Goal: Navigation & Orientation: Find specific page/section

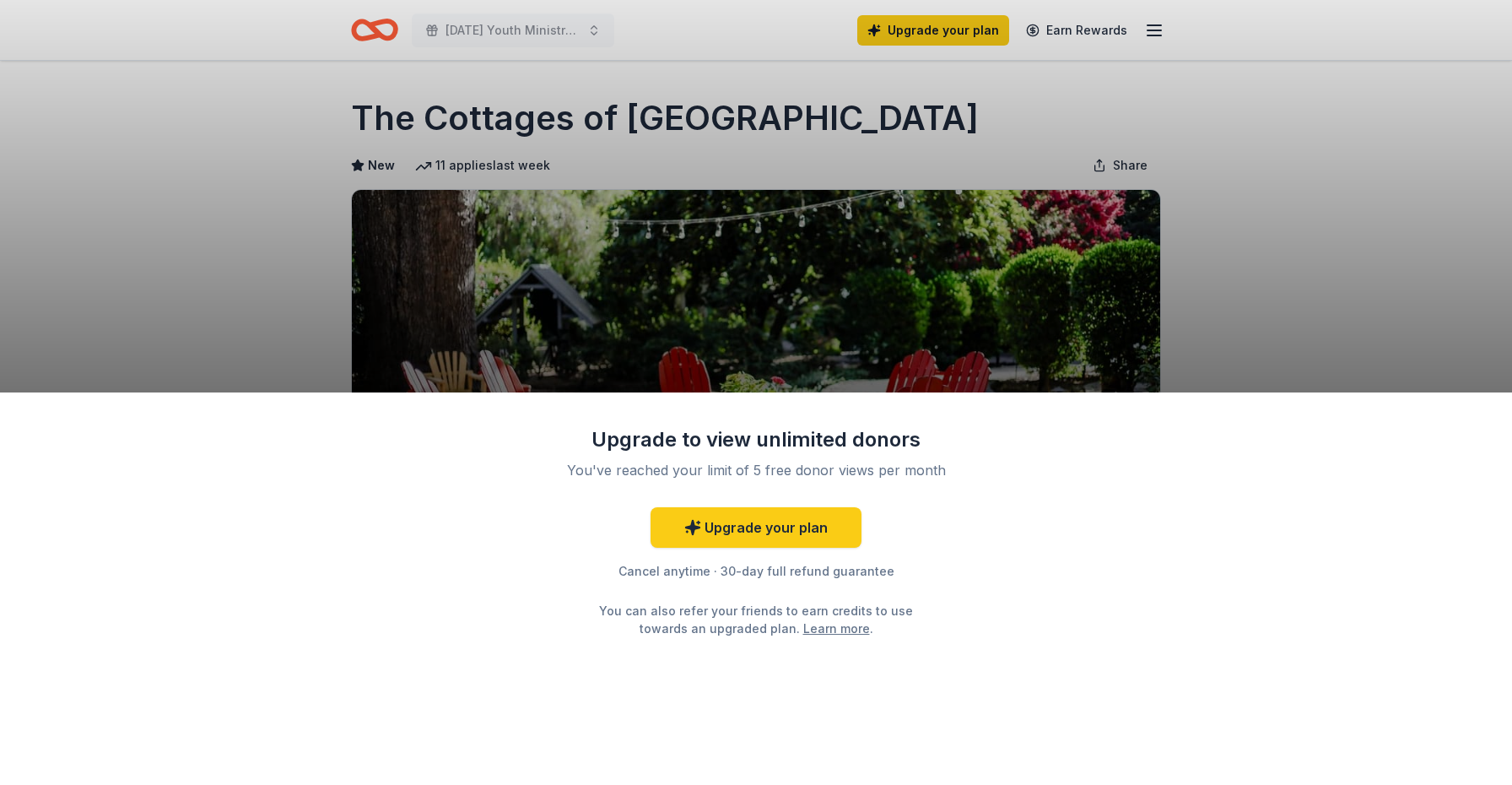
click at [1153, 30] on div "Upgrade to view unlimited donors You've reached your limit of 5 free donor view…" at bounding box center [756, 392] width 1512 height 785
click at [291, 210] on div "Upgrade to view unlimited donors You've reached your limit of 5 free donor view…" at bounding box center [756, 392] width 1512 height 785
click at [387, 28] on div "Upgrade to view unlimited donors You've reached your limit of 5 free donor view…" at bounding box center [756, 392] width 1512 height 785
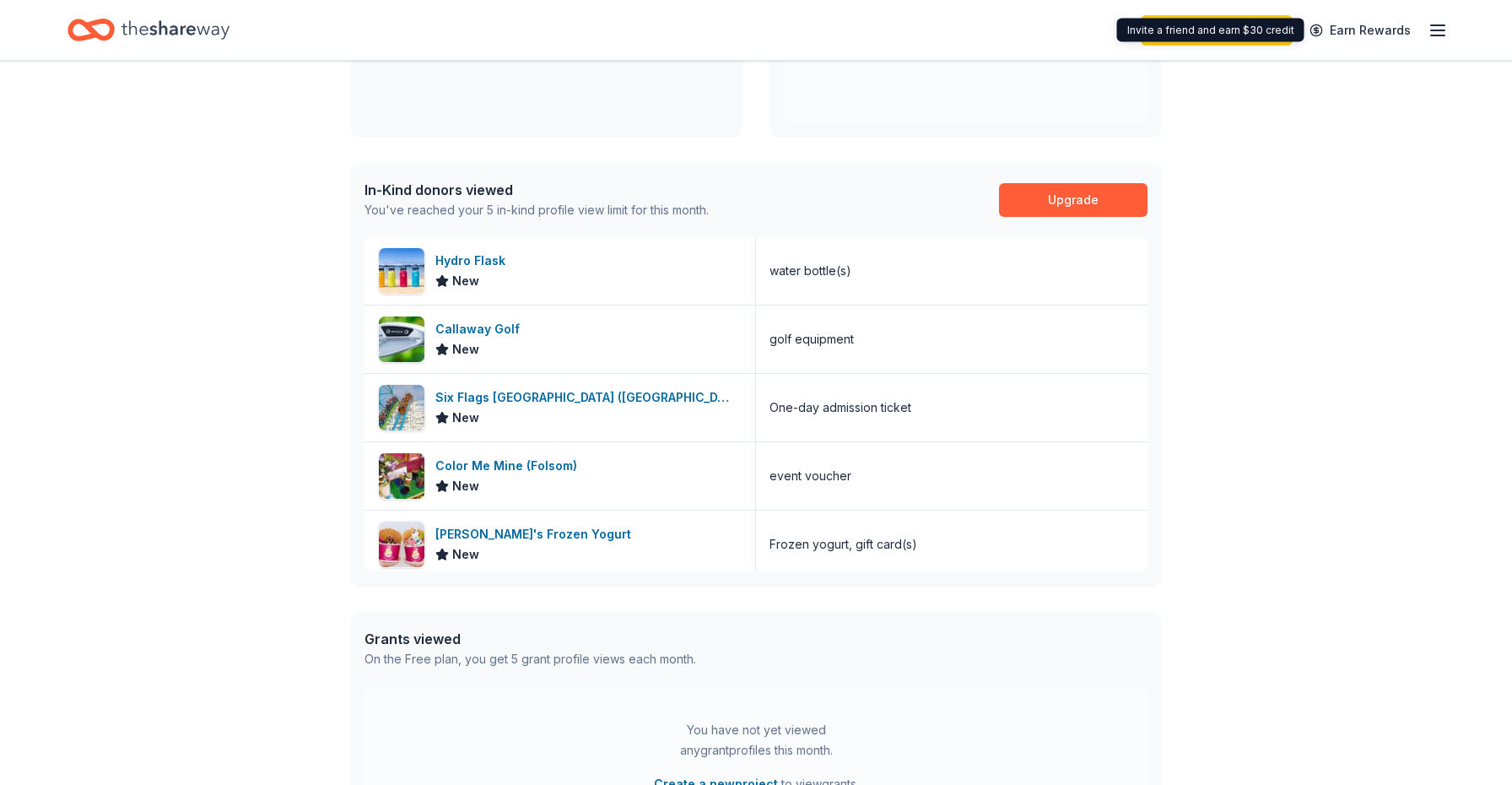
click at [1428, 21] on icon "button" at bounding box center [1438, 30] width 20 height 20
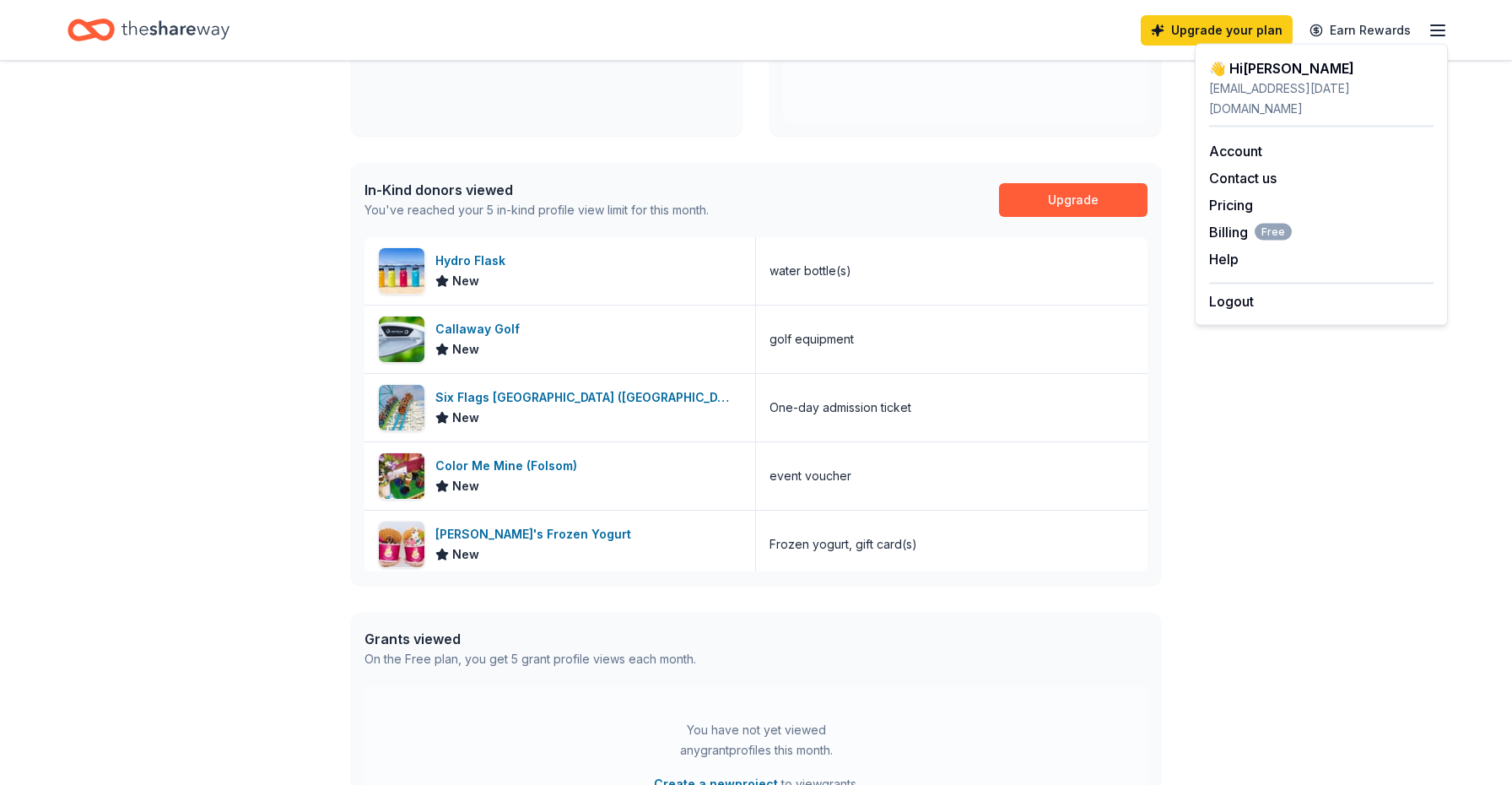
click at [1428, 21] on icon "button" at bounding box center [1438, 30] width 20 height 20
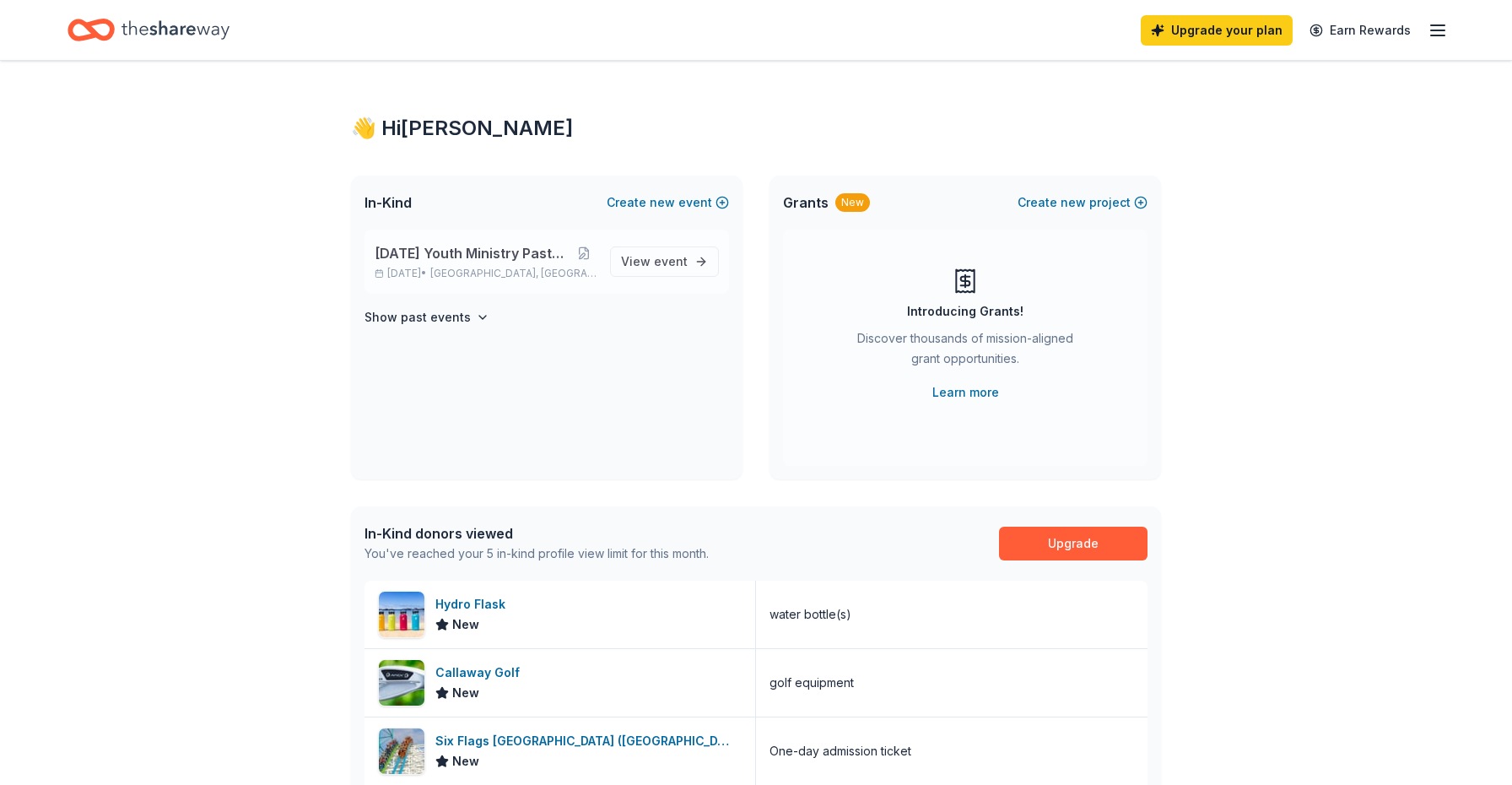
click at [581, 276] on p "Oct 18, 2025 • San Diego, CA" at bounding box center [486, 273] width 222 height 14
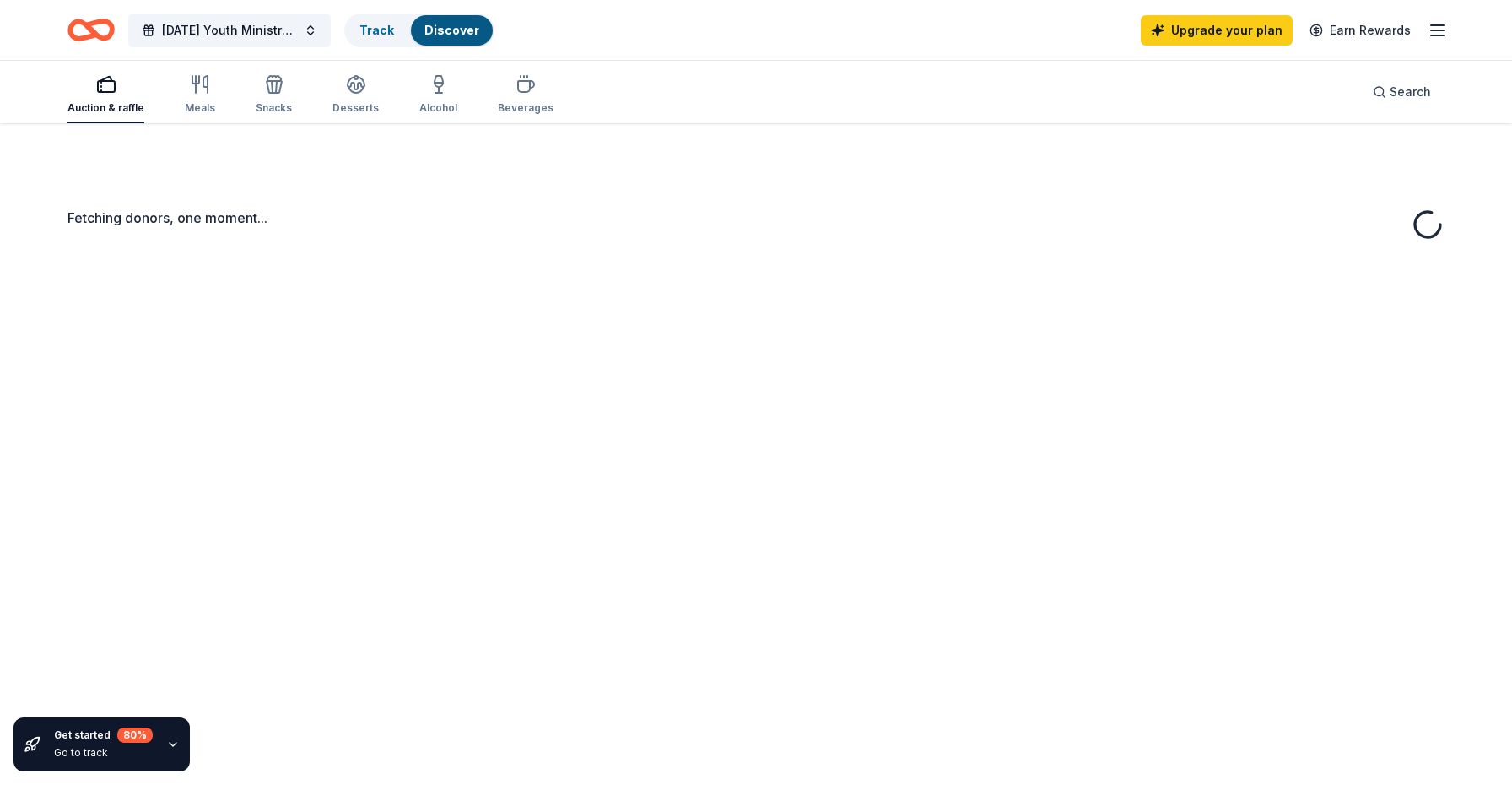
click at [681, 260] on div "Your event is coming up! Your event is 4 days away. Download logos of your appr…" at bounding box center [756, 393] width 308 height 276
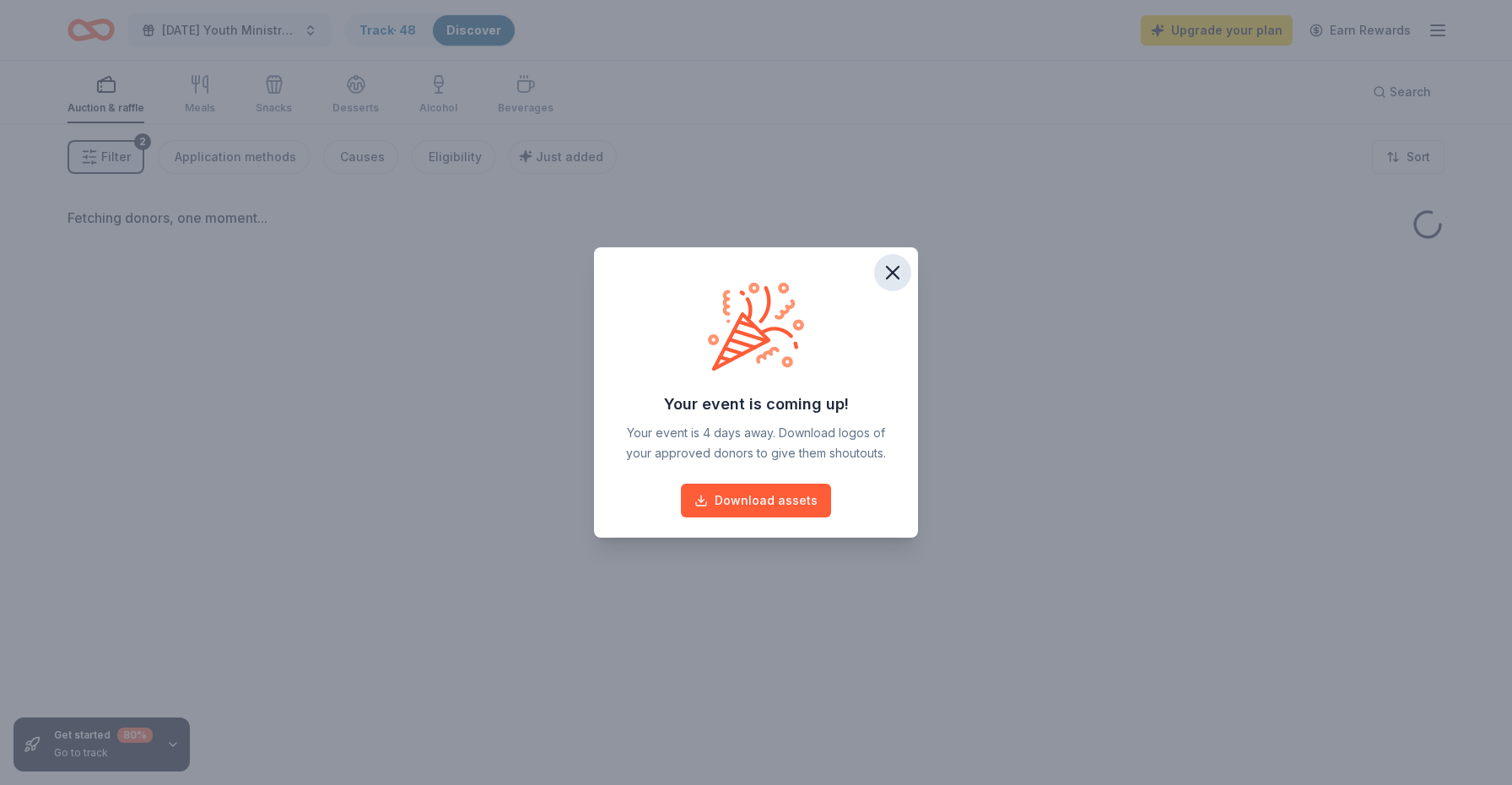
click at [897, 268] on icon "button" at bounding box center [893, 273] width 12 height 12
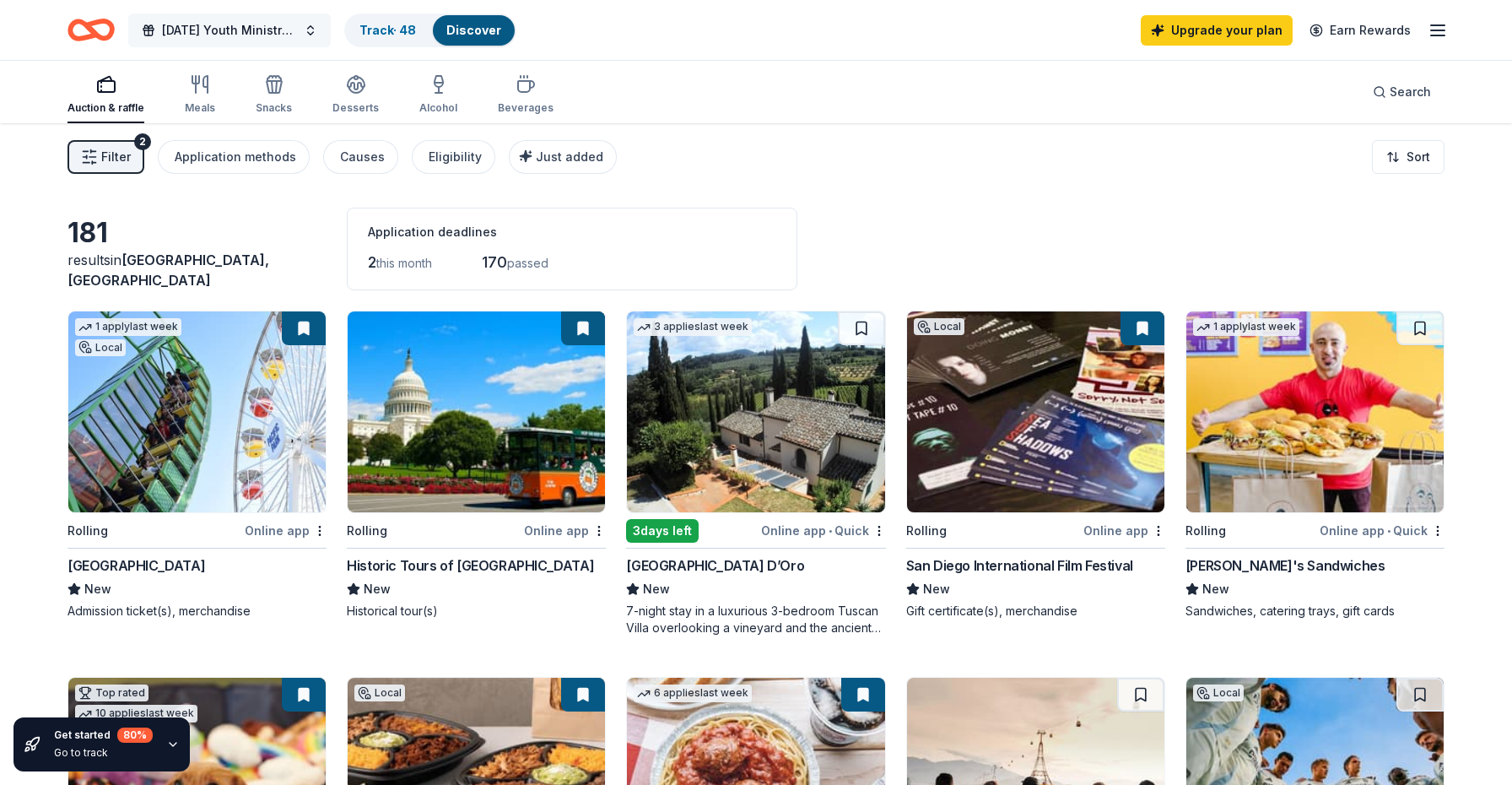
click at [302, 36] on button "[DATE] Youth Ministry Pasta Fundraiser" at bounding box center [229, 30] width 203 height 34
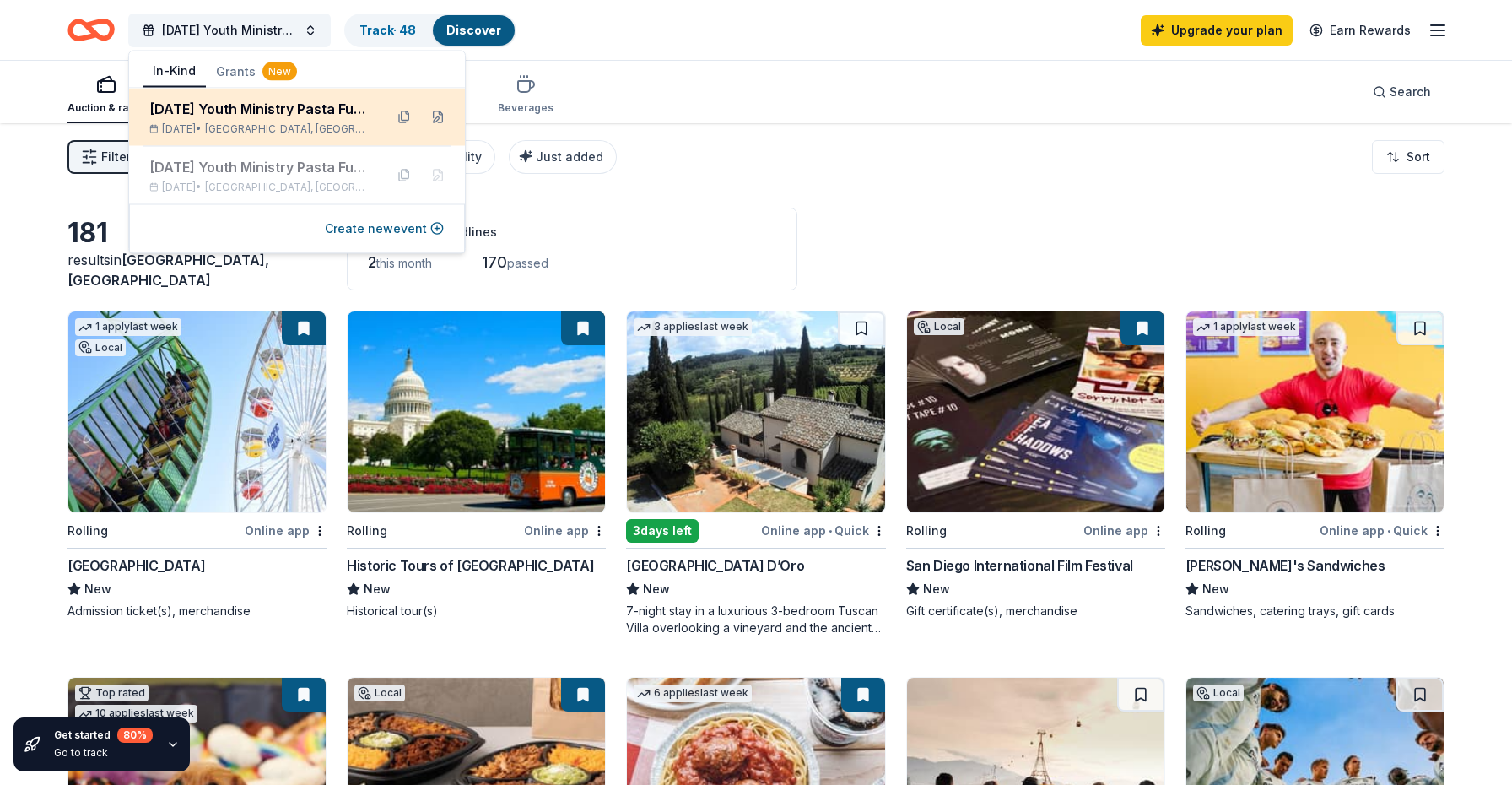
click at [308, 127] on div "Oct 18, 2025 • San Diego, CA" at bounding box center [259, 129] width 221 height 14
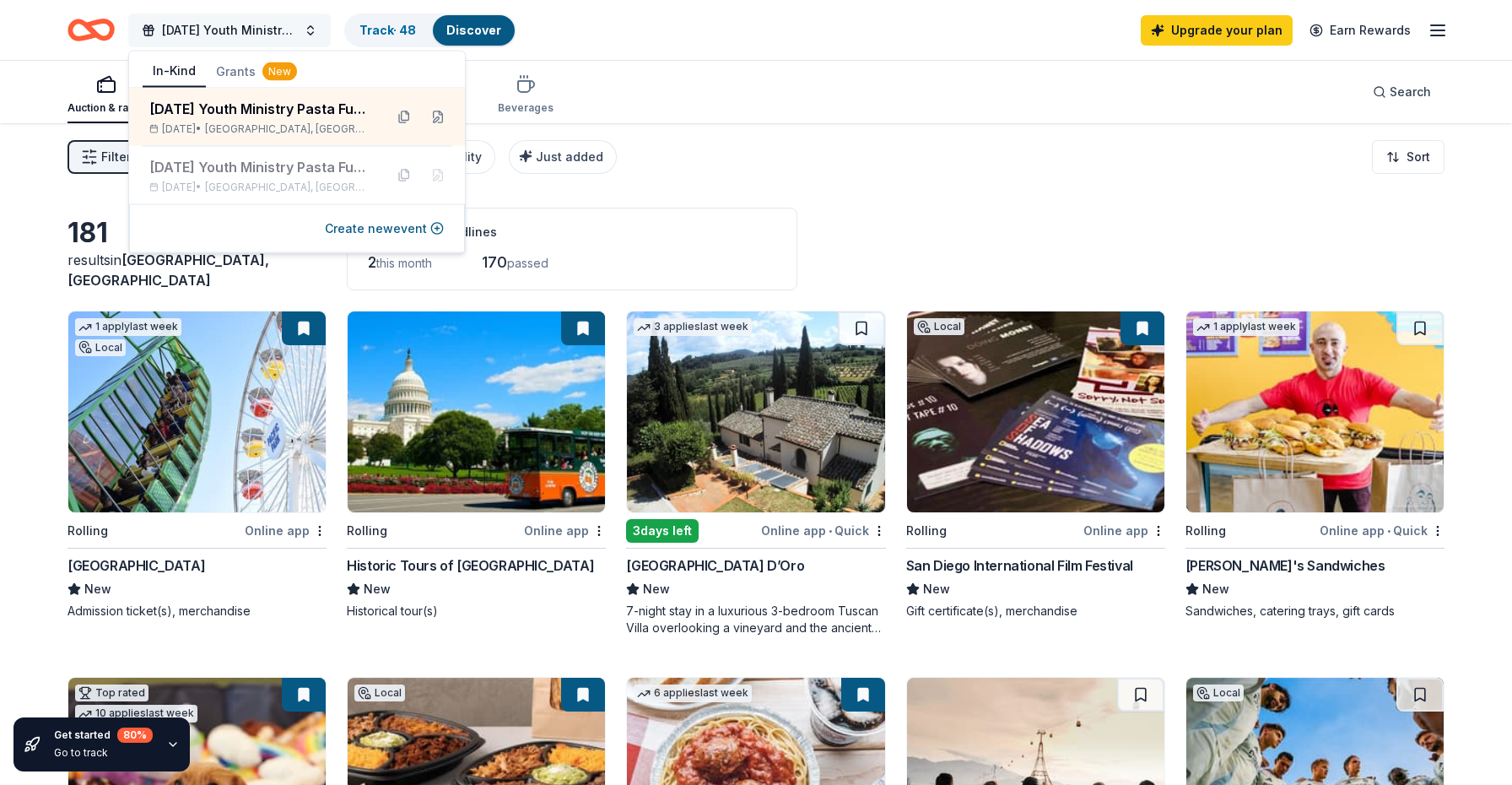
click at [169, 25] on span "[DATE] Youth Ministry Pasta Fundraiser" at bounding box center [229, 30] width 135 height 20
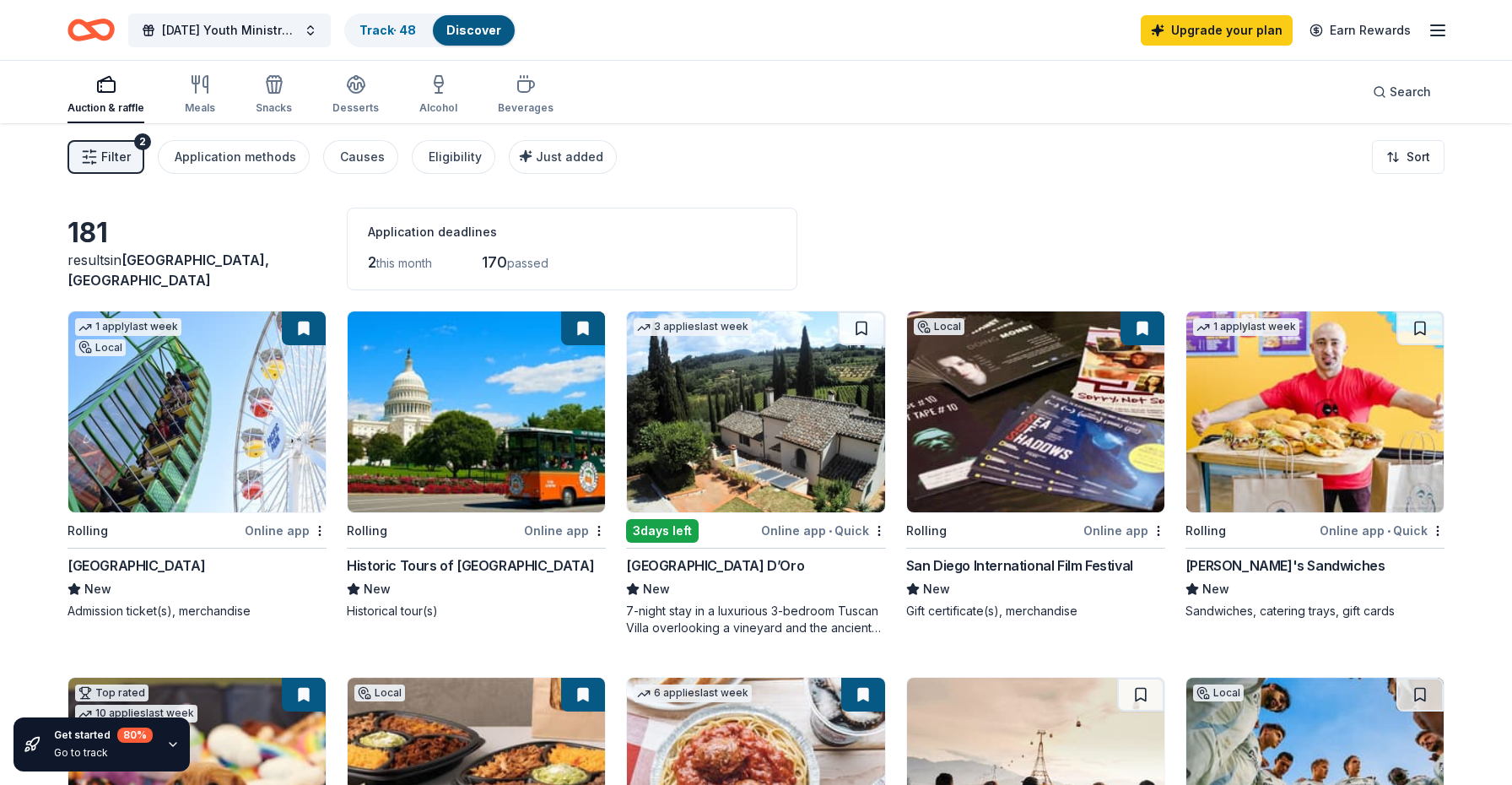
click at [95, 36] on icon "Home" at bounding box center [99, 29] width 26 height 17
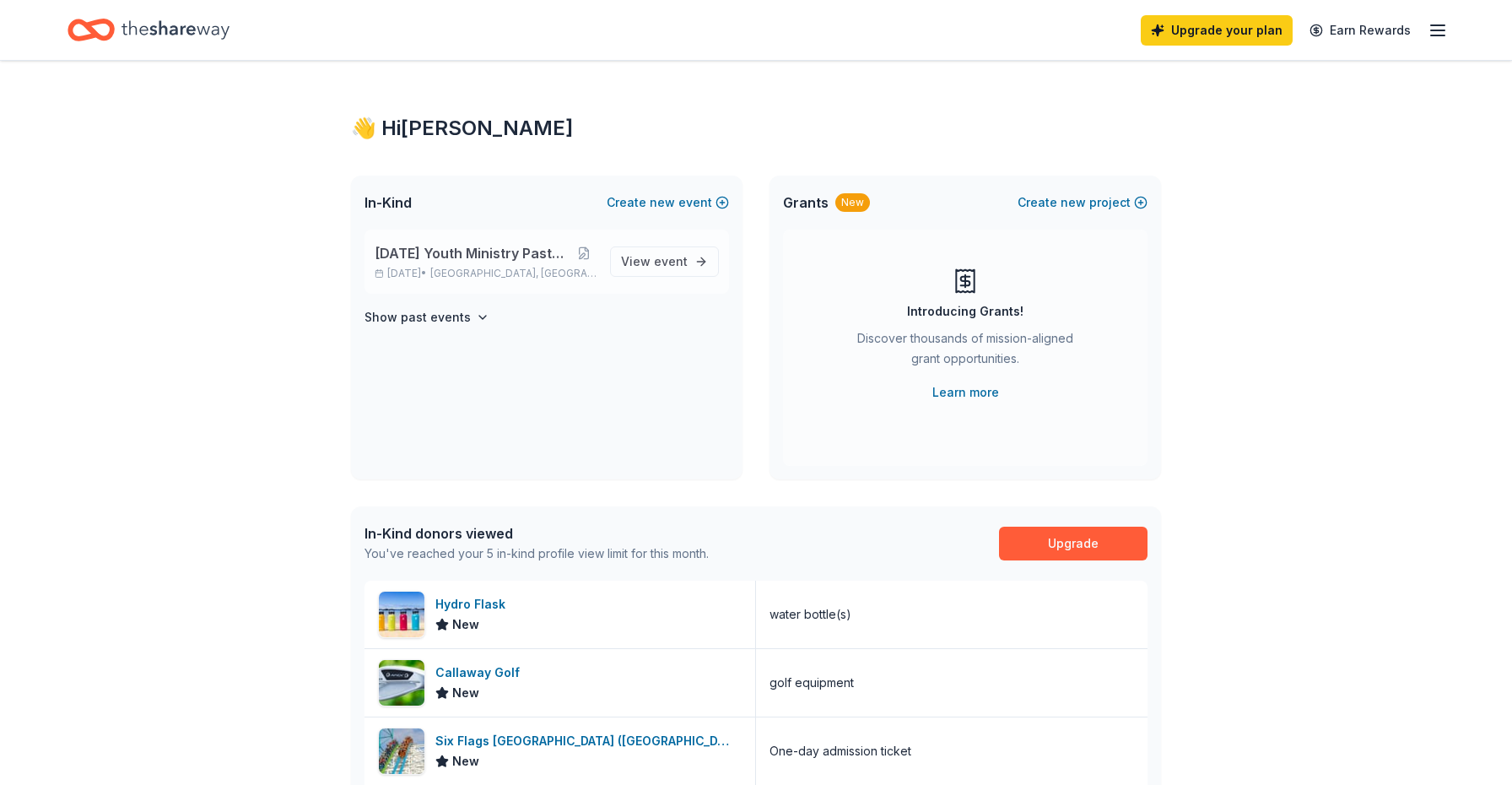
click at [507, 249] on span "[DATE] Youth Ministry Pasta Fundraiser" at bounding box center [473, 253] width 196 height 20
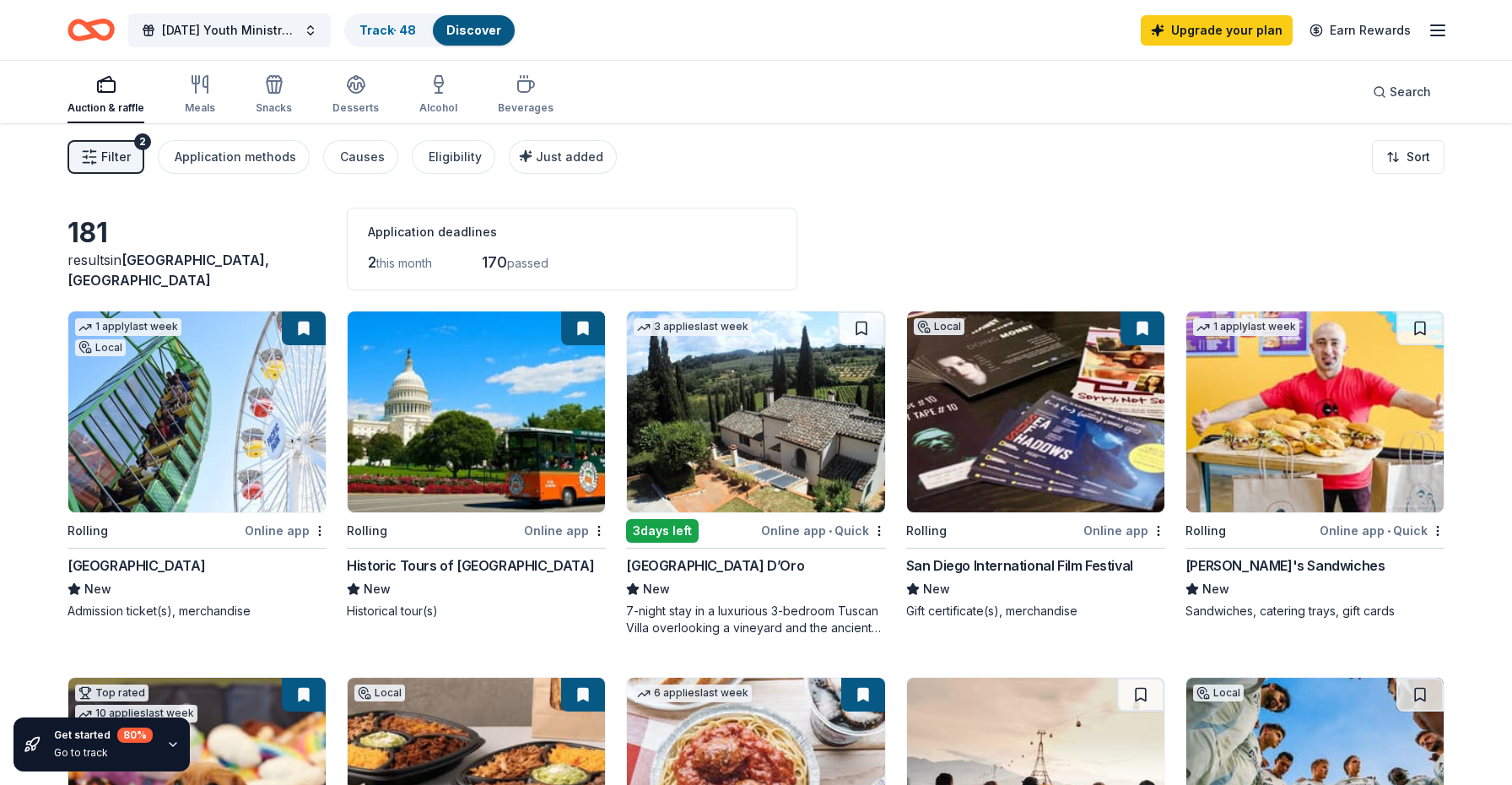
click at [89, 41] on icon "Home" at bounding box center [91, 30] width 47 height 40
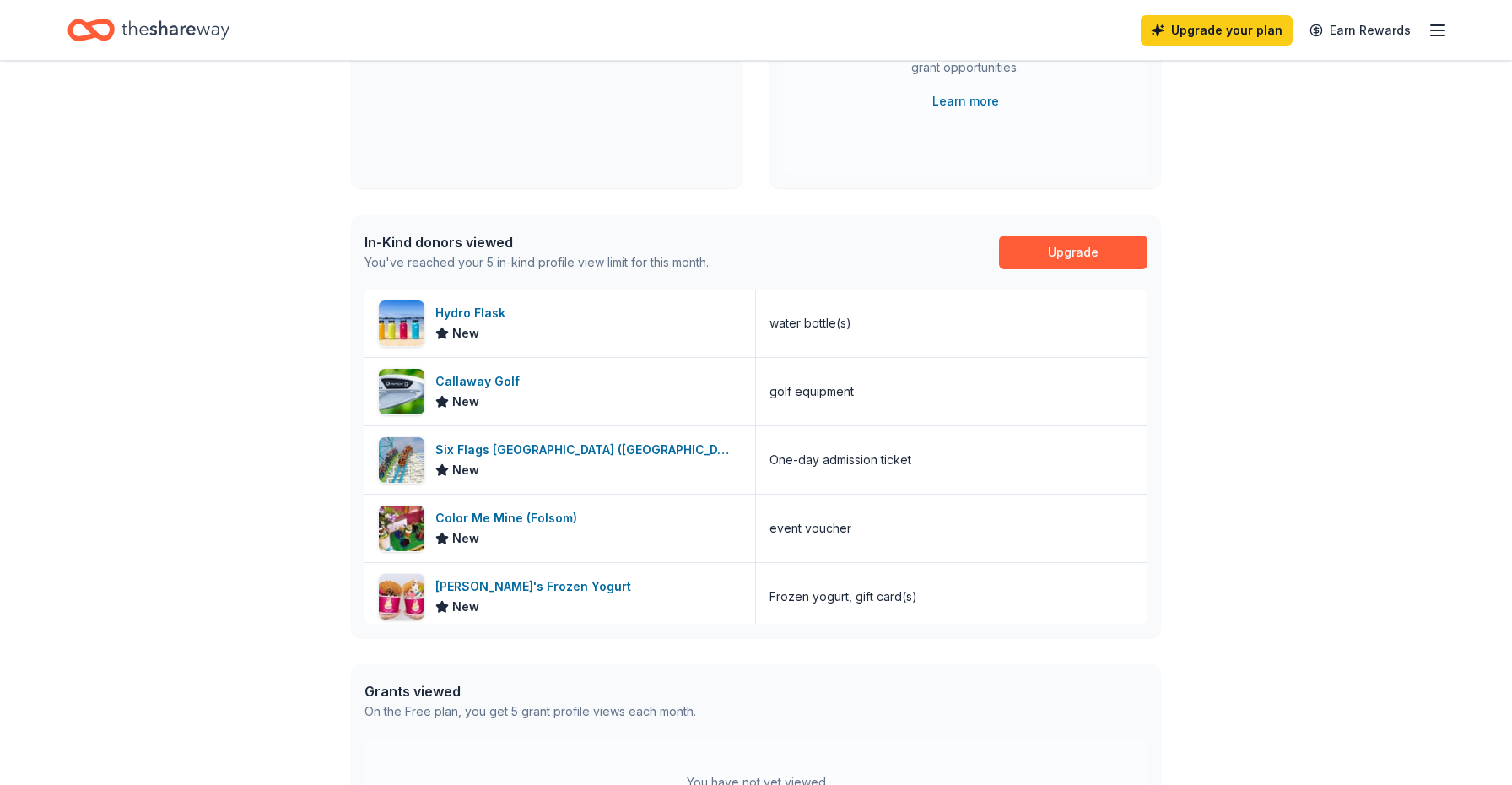
scroll to position [314, 0]
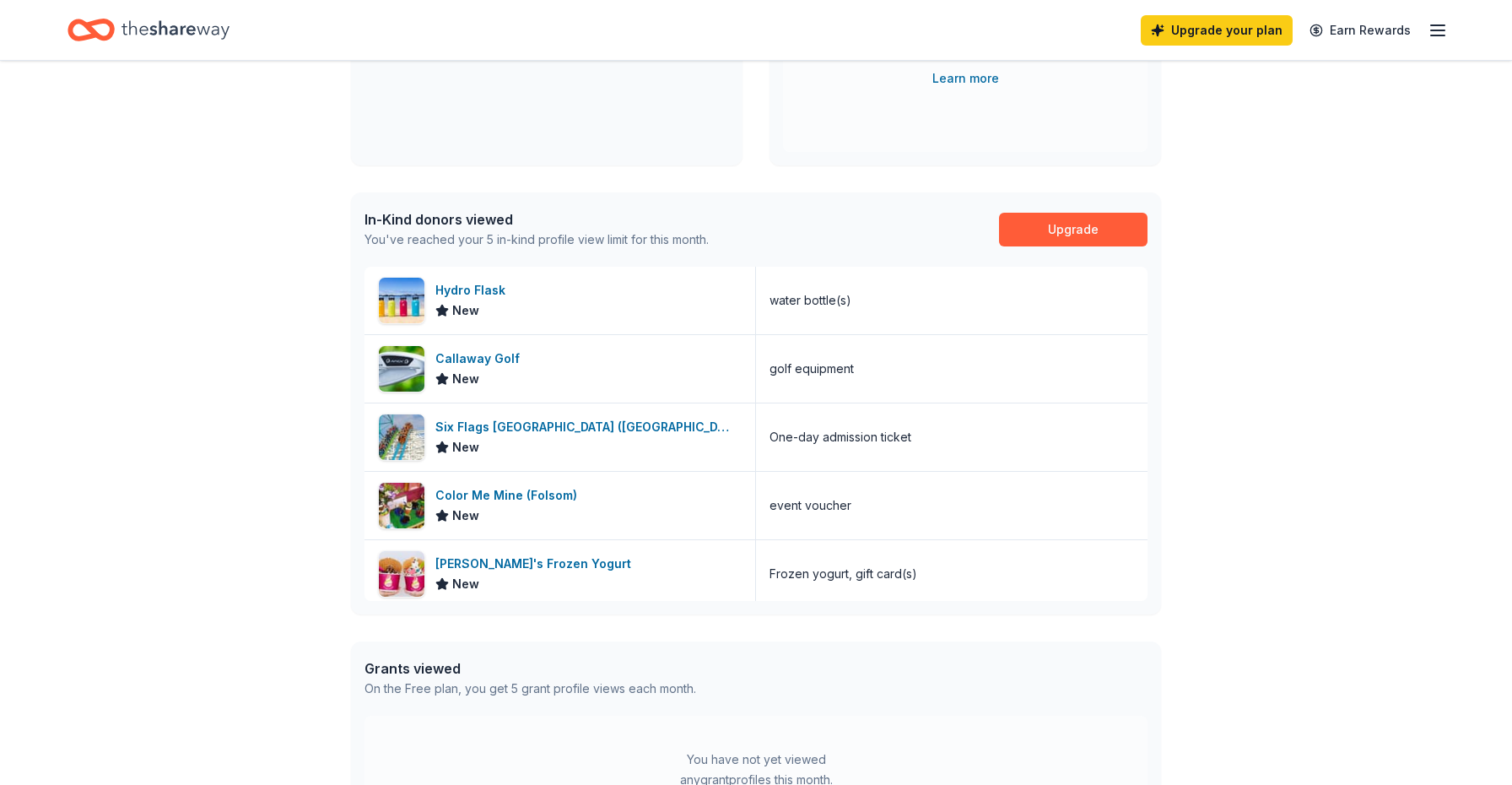
click at [1443, 25] on line "button" at bounding box center [1438, 25] width 14 height 0
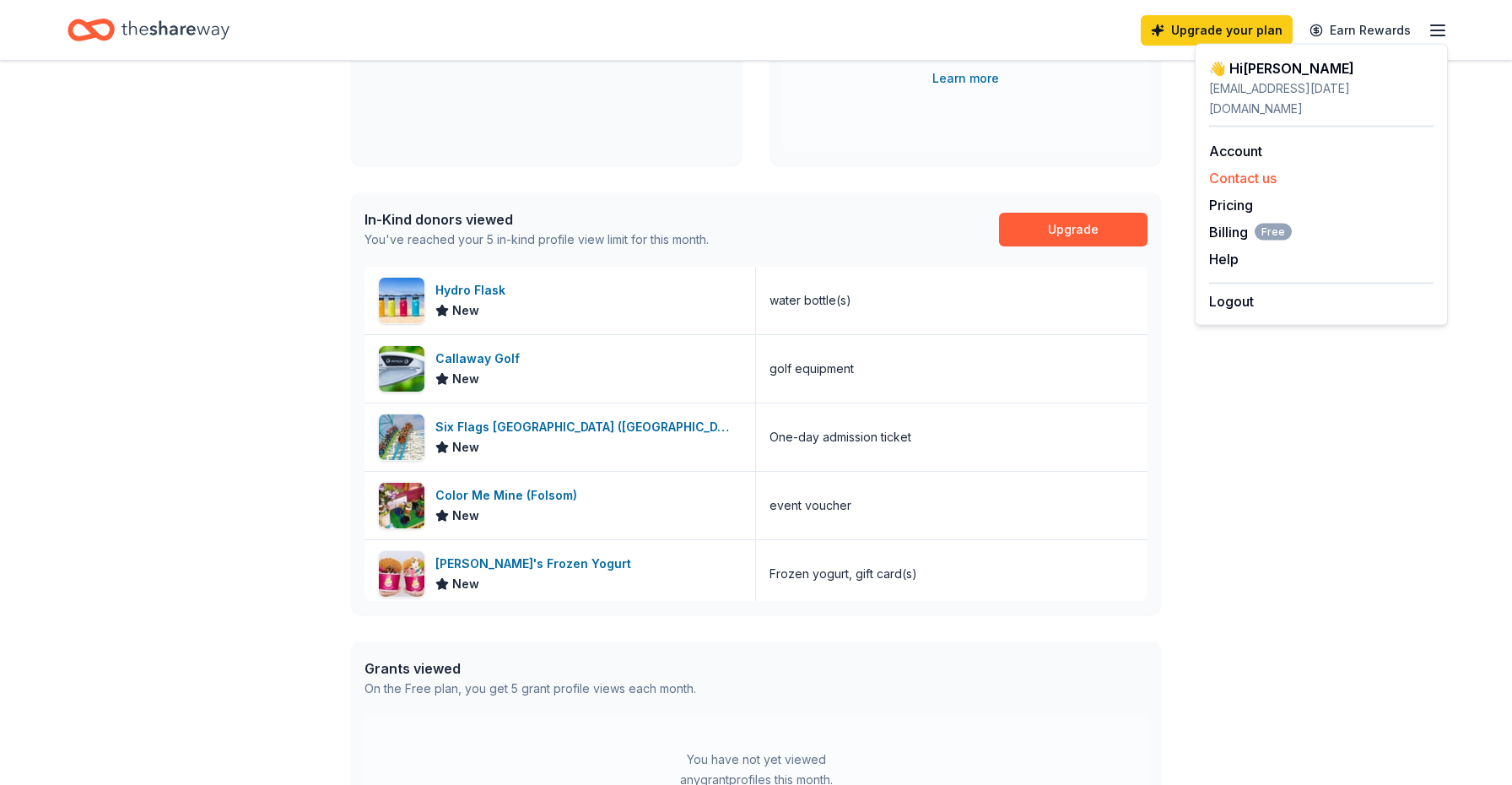
click at [1250, 168] on button "Contact us" at bounding box center [1242, 178] width 67 height 20
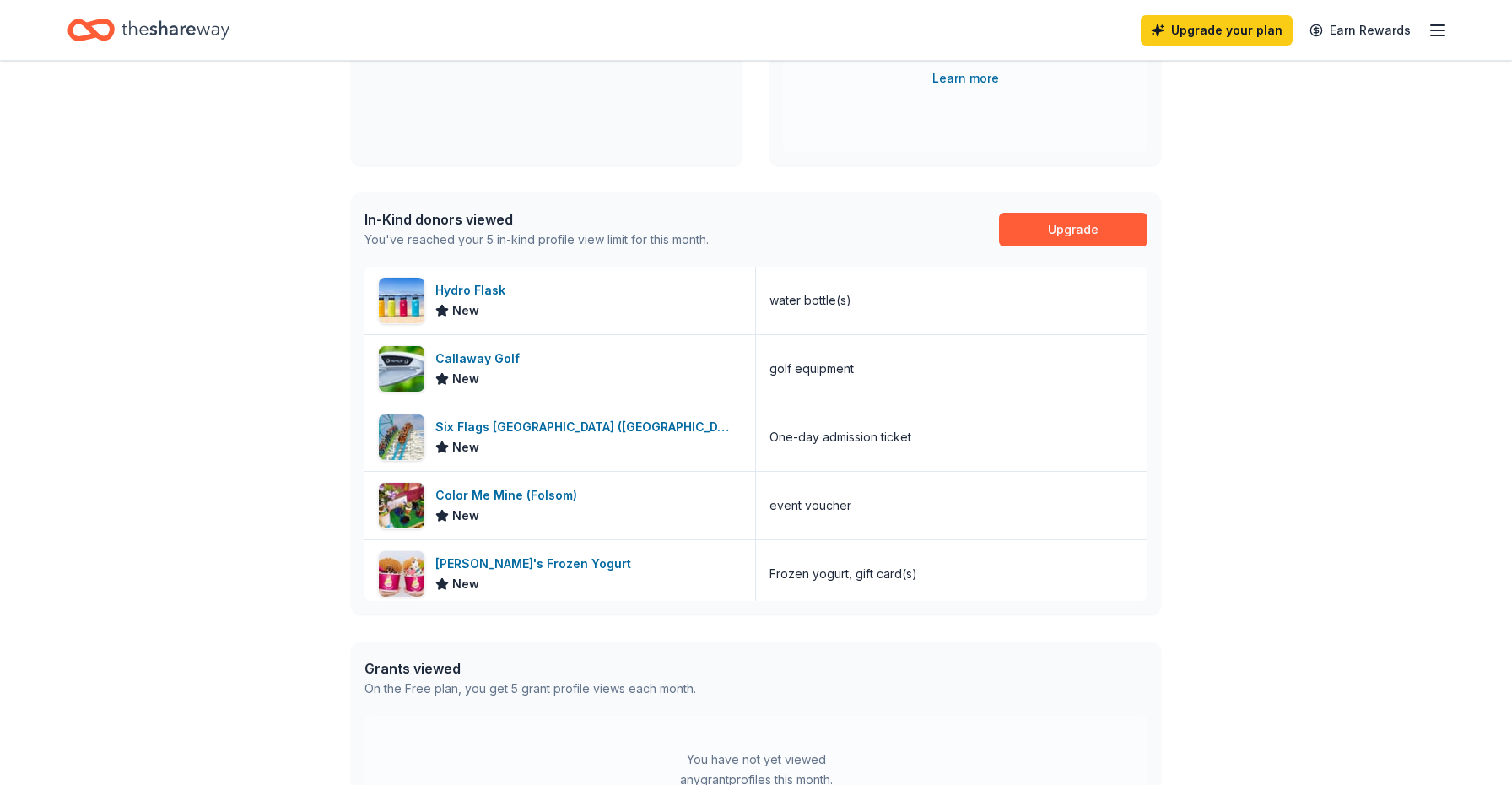
click at [1435, 32] on icon "button" at bounding box center [1438, 30] width 20 height 20
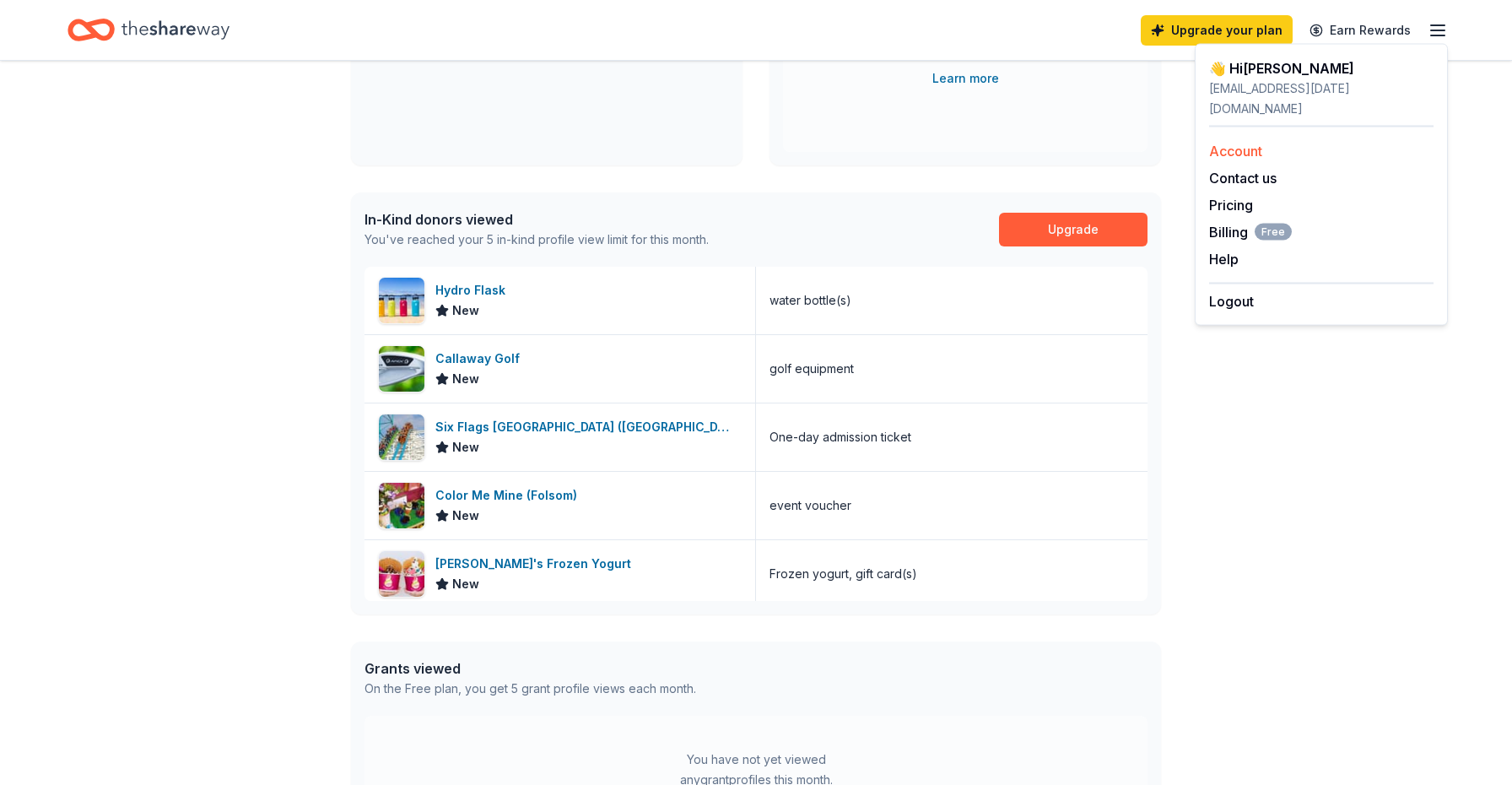
click at [1245, 143] on link "Account" at bounding box center [1235, 151] width 54 height 17
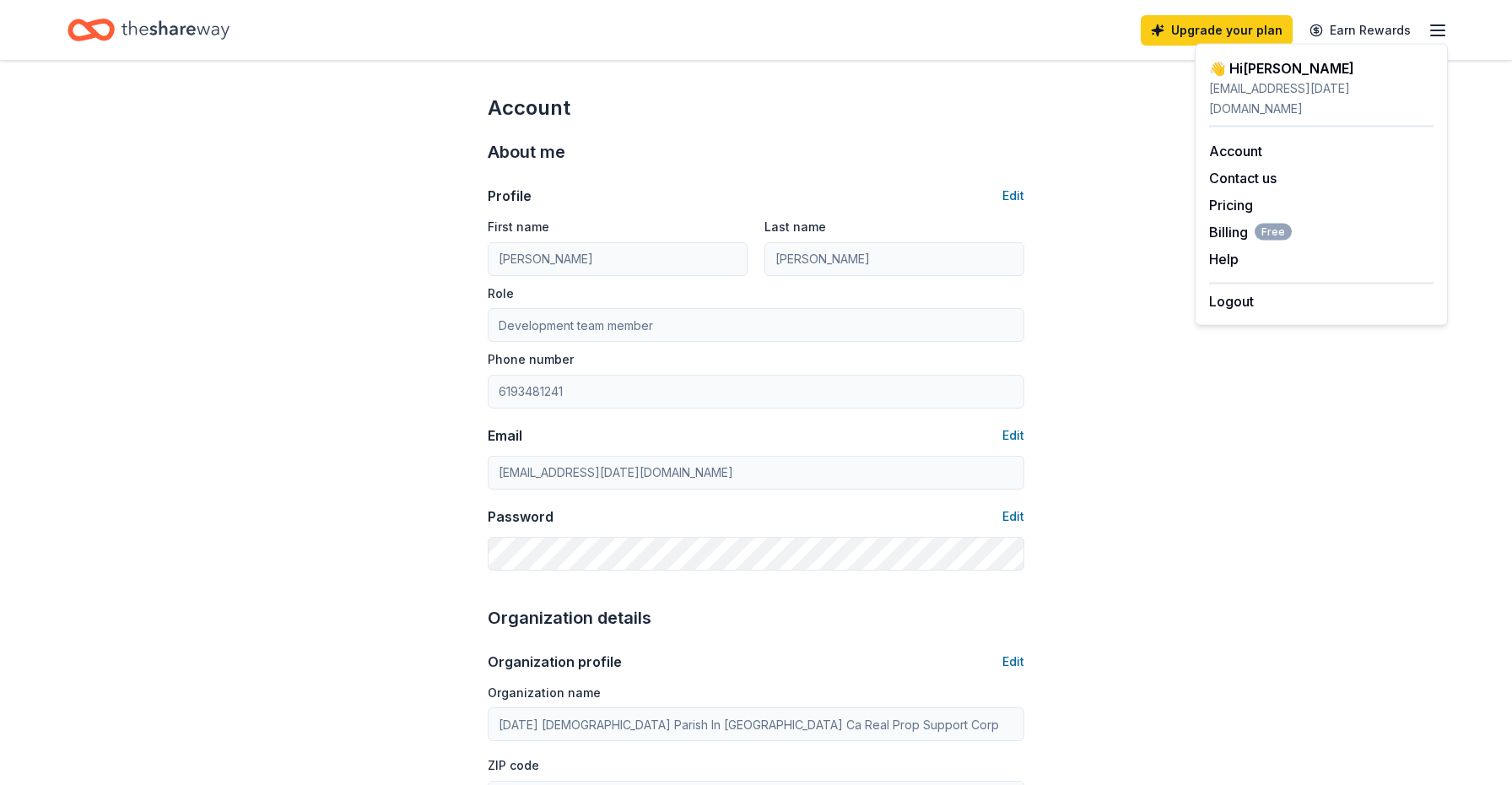
scroll to position [904, 0]
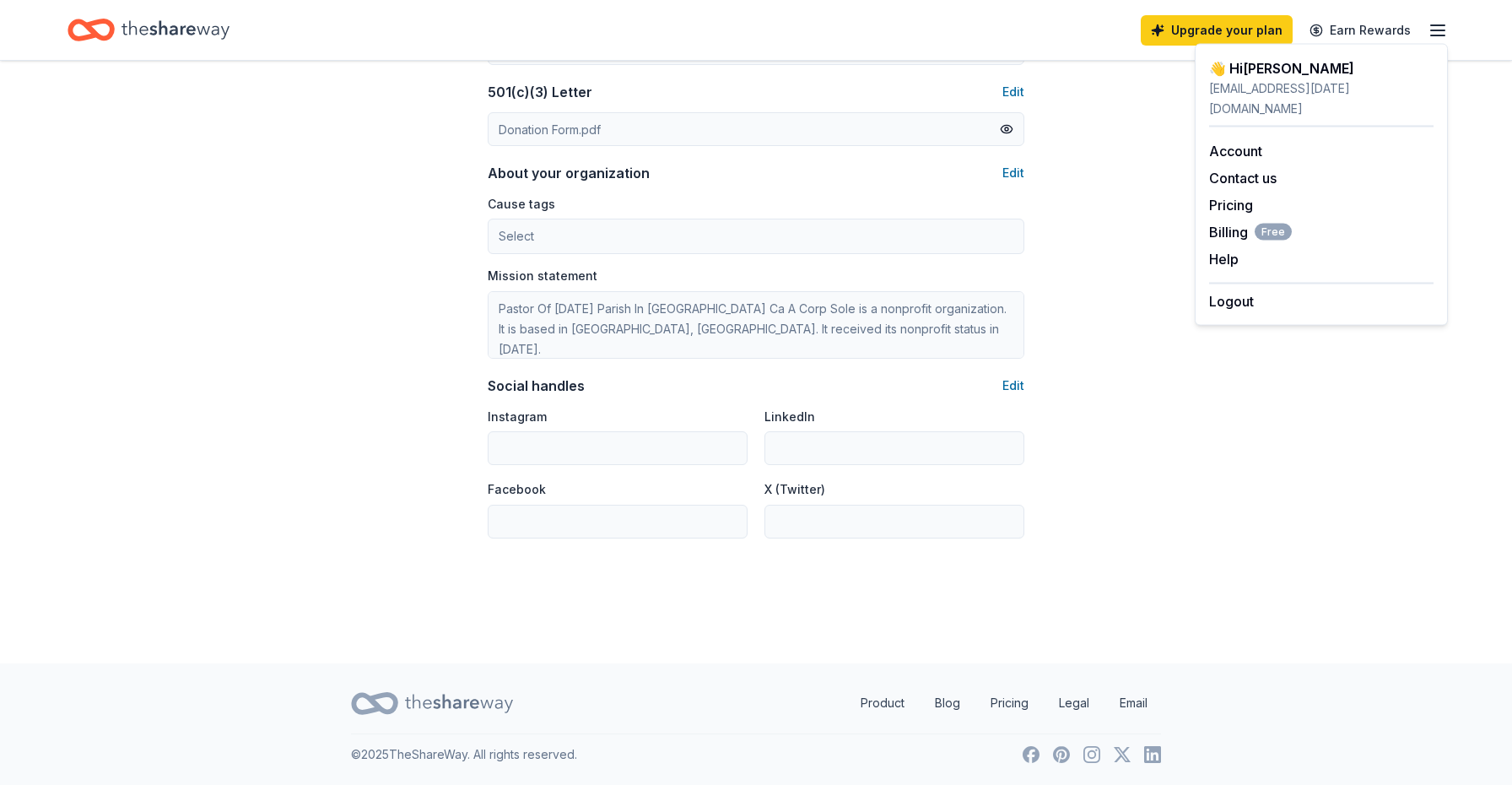
click at [180, 30] on icon "Home" at bounding box center [175, 30] width 108 height 35
